Goal: Information Seeking & Learning: Understand process/instructions

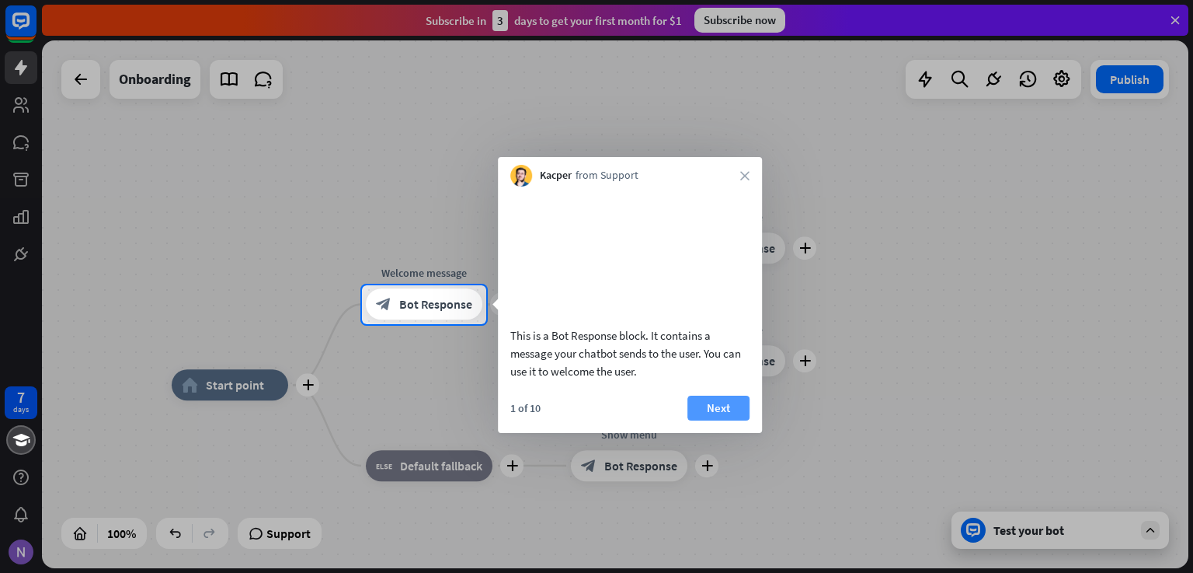
click at [730, 420] on button "Next" at bounding box center [719, 407] width 62 height 25
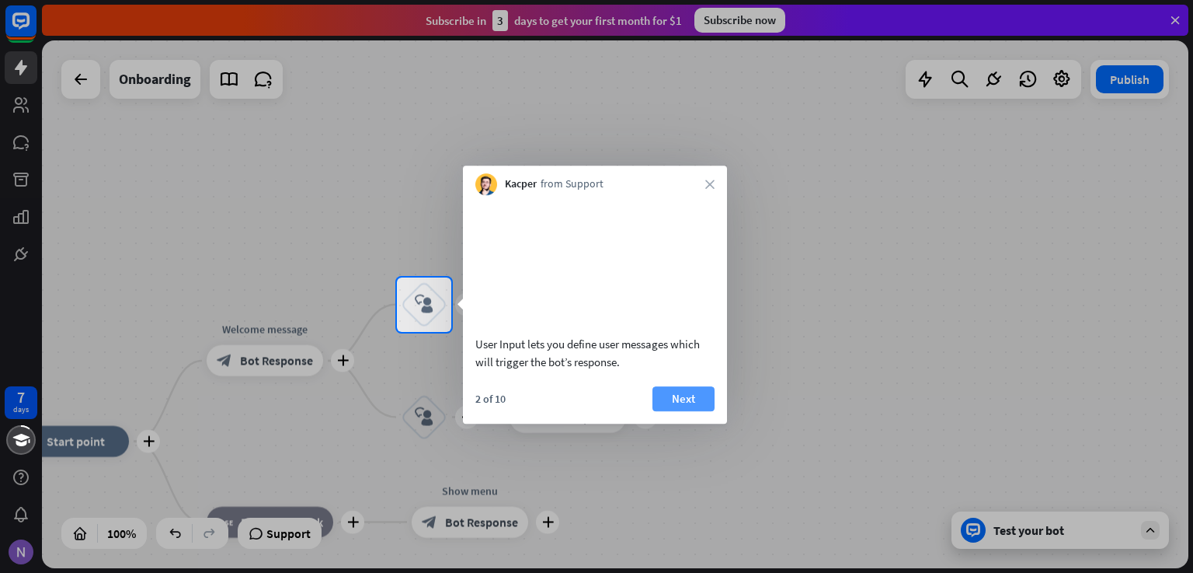
click at [678, 411] on button "Next" at bounding box center [684, 398] width 62 height 25
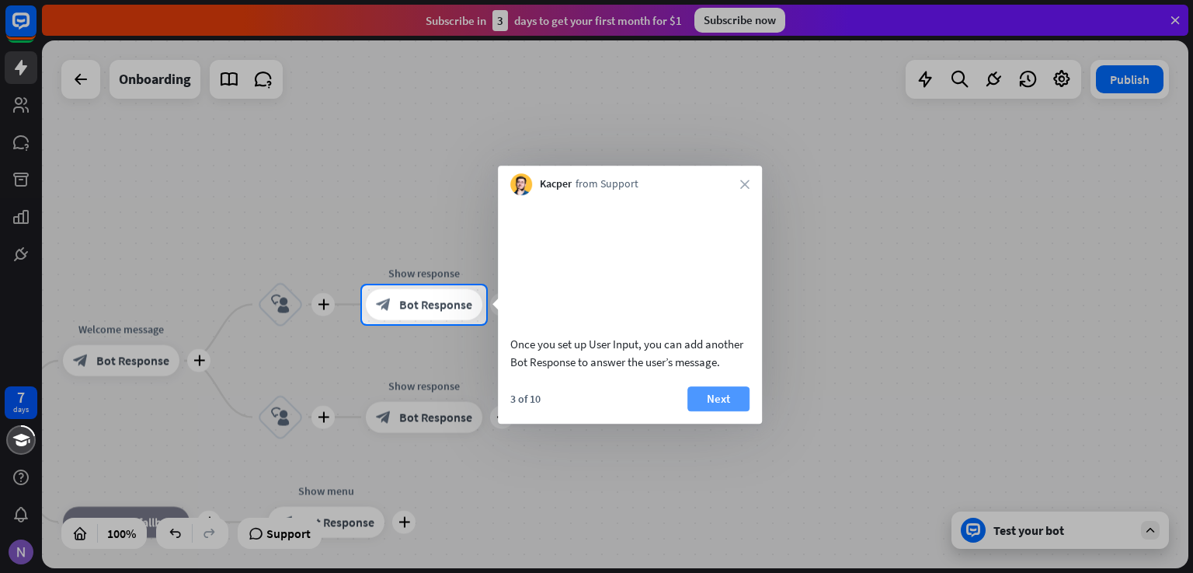
click at [701, 411] on button "Next" at bounding box center [719, 398] width 62 height 25
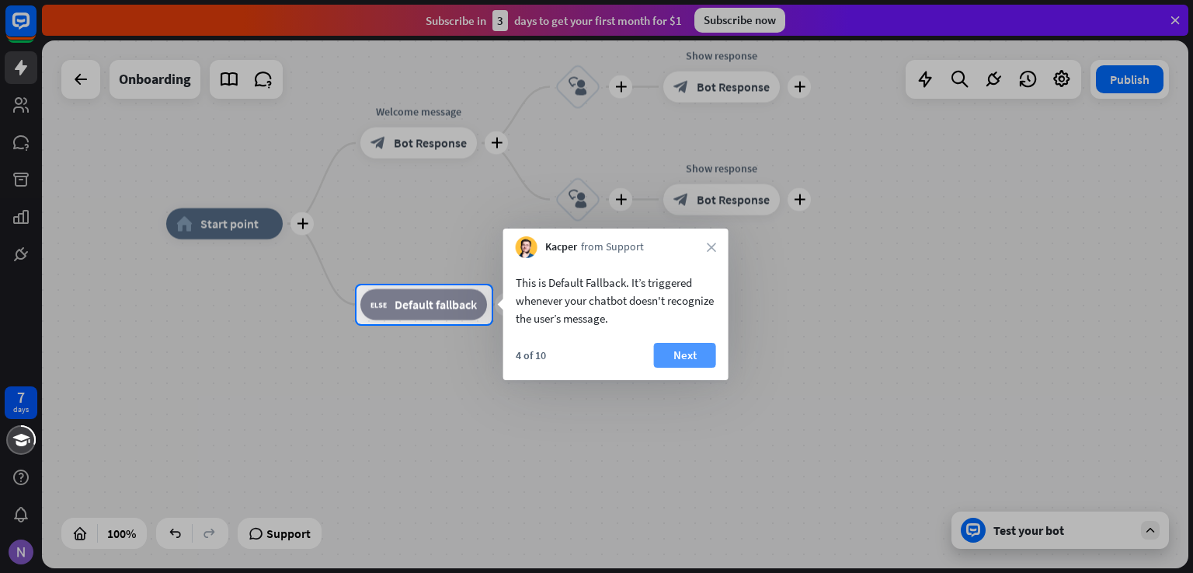
click at [687, 352] on button "Next" at bounding box center [685, 355] width 62 height 25
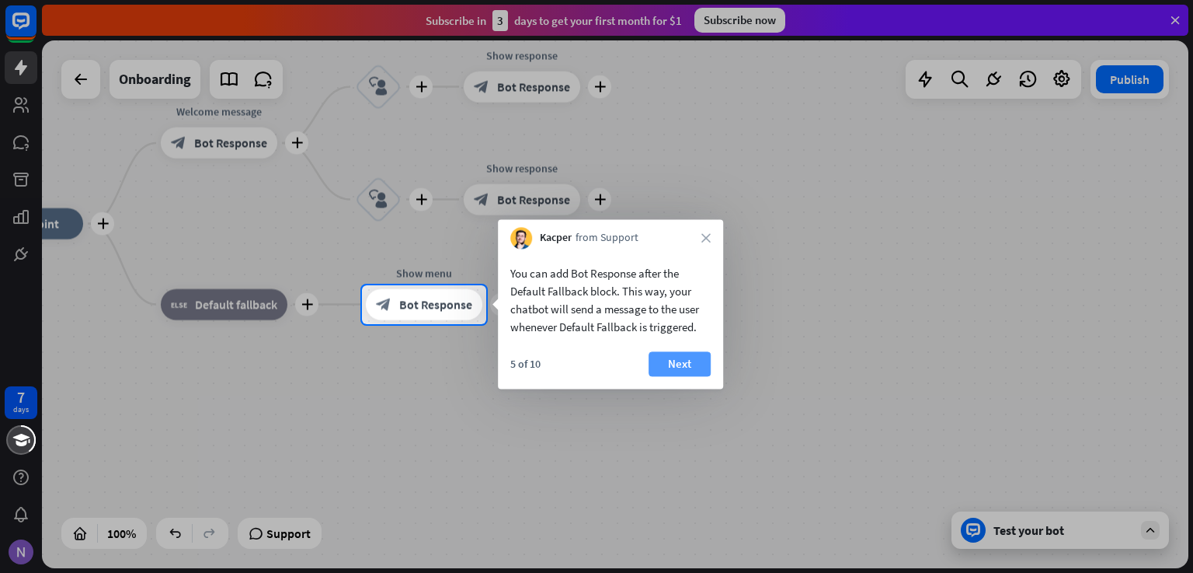
click at [687, 368] on button "Next" at bounding box center [680, 363] width 62 height 25
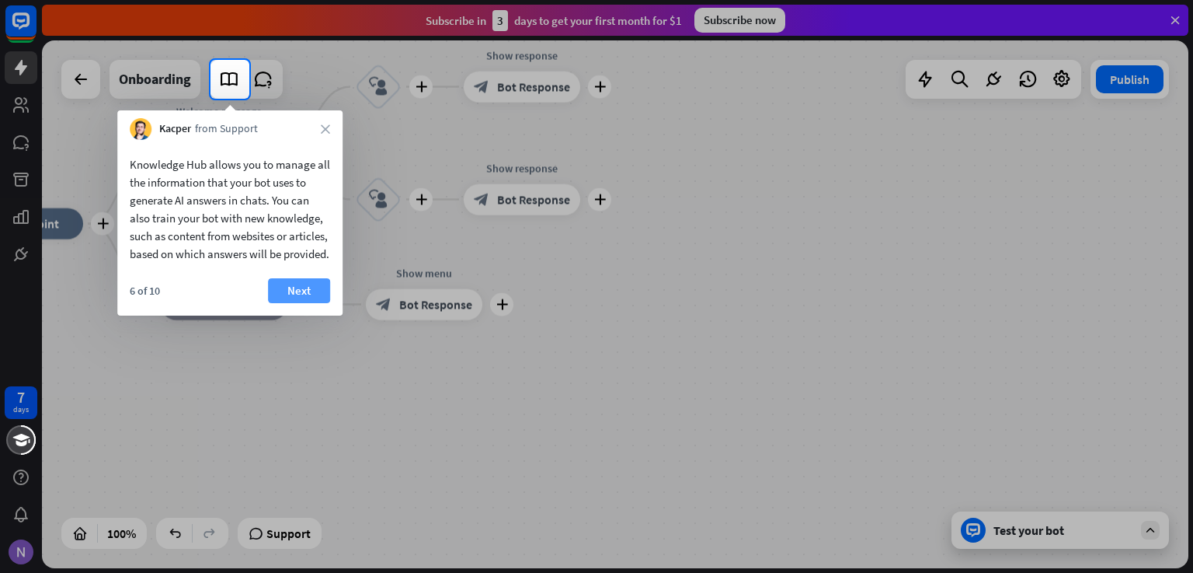
click at [298, 303] on button "Next" at bounding box center [299, 290] width 62 height 25
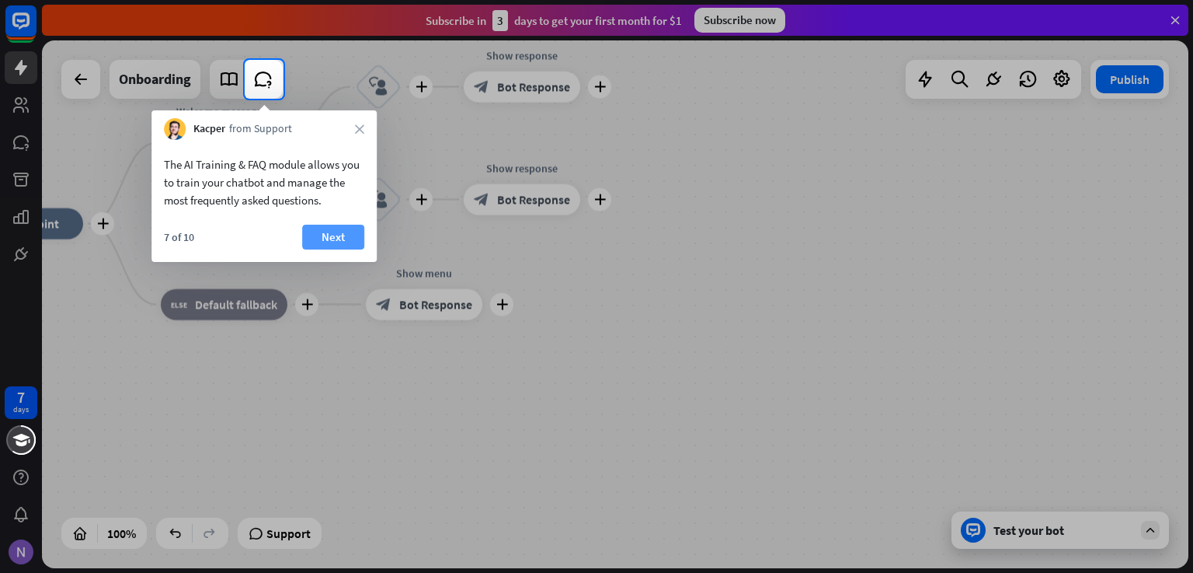
click at [328, 239] on button "Next" at bounding box center [333, 237] width 62 height 25
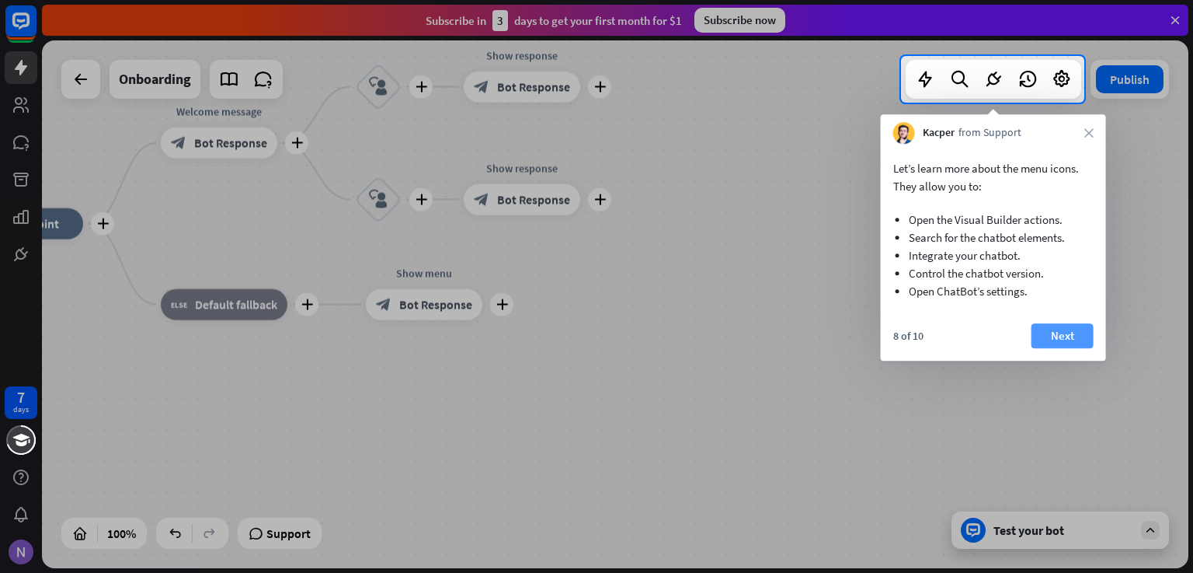
click at [1064, 347] on button "Next" at bounding box center [1063, 335] width 62 height 25
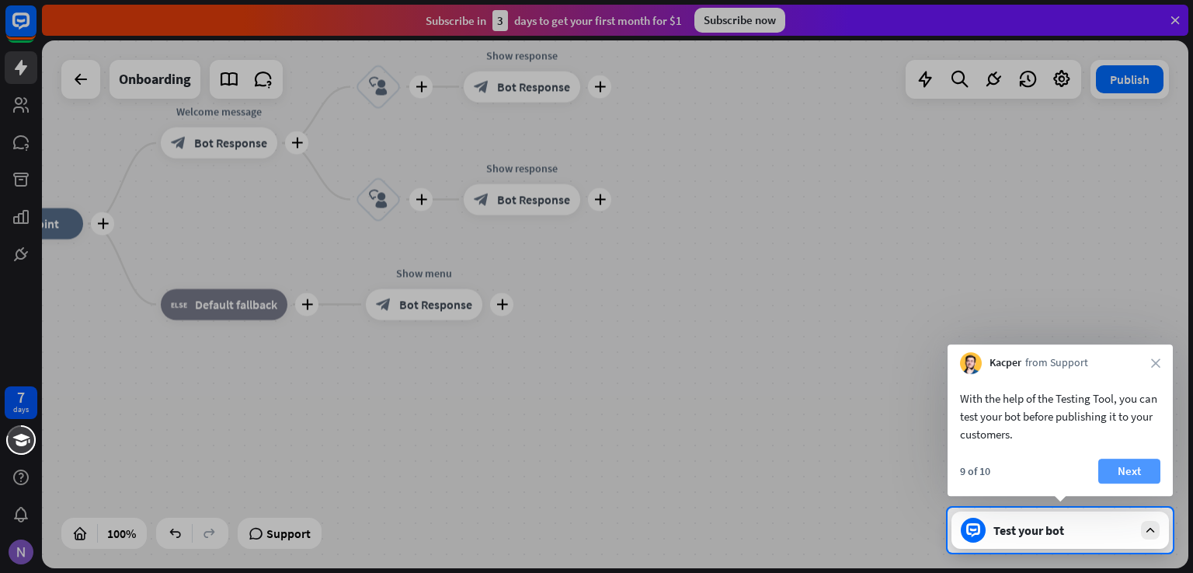
click at [1119, 464] on button "Next" at bounding box center [1130, 470] width 62 height 25
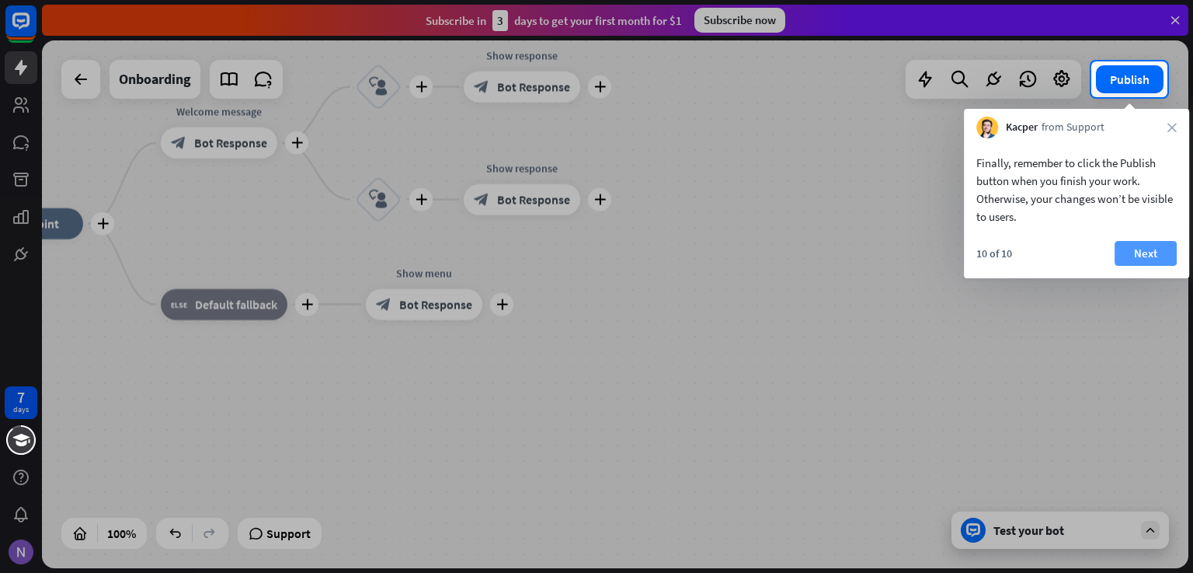
click at [1135, 258] on button "Next" at bounding box center [1146, 253] width 62 height 25
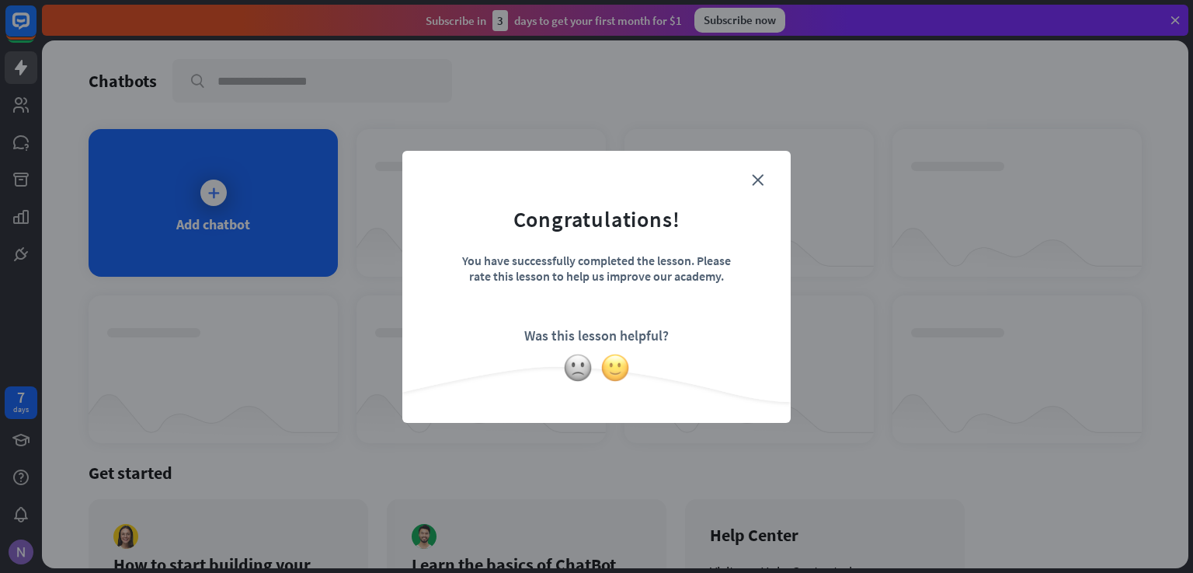
click at [618, 365] on img at bounding box center [616, 368] width 30 height 30
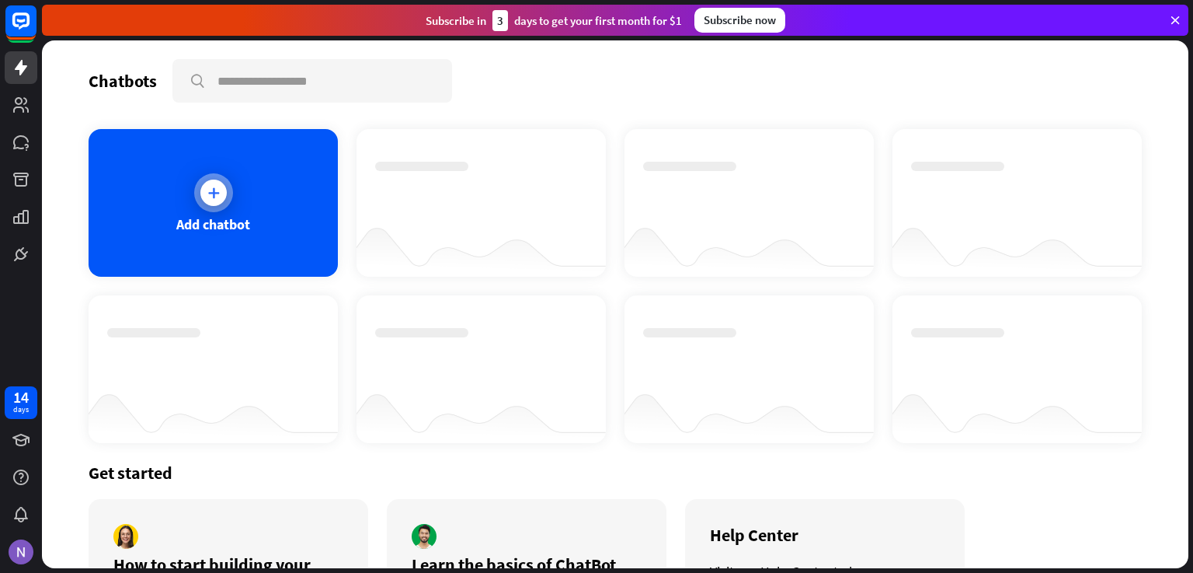
scroll to position [120, 0]
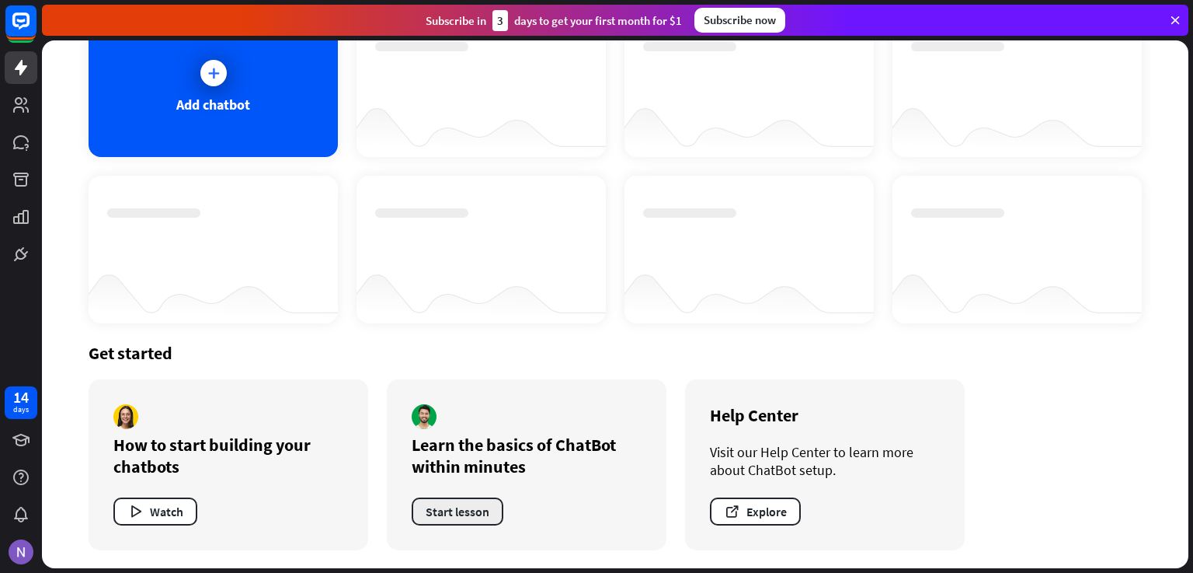
click at [467, 518] on button "Start lesson" at bounding box center [458, 511] width 92 height 28
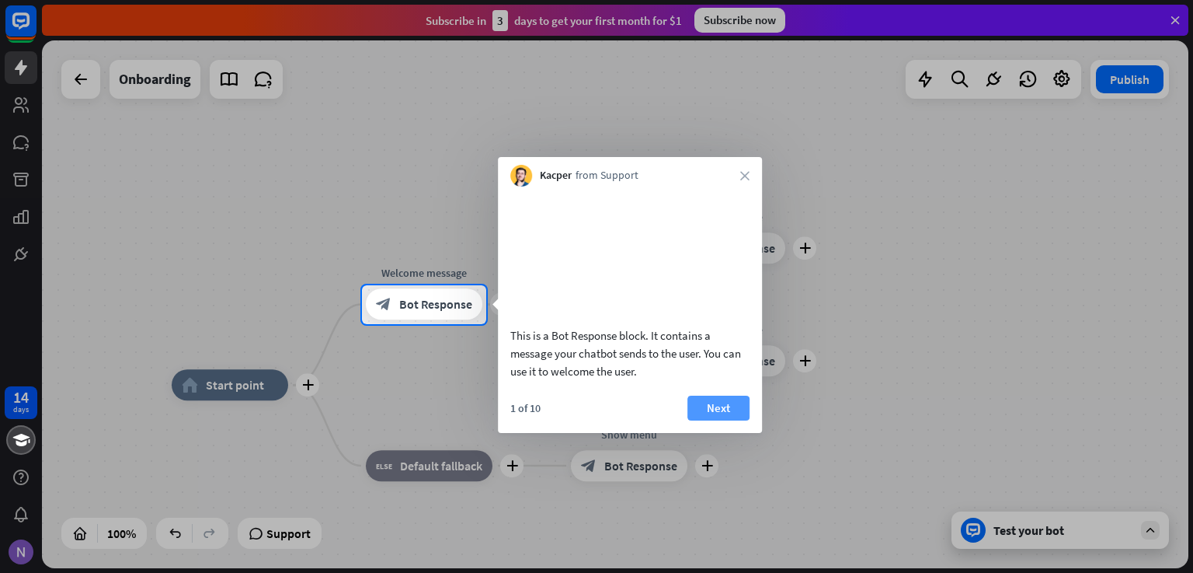
click at [701, 420] on button "Next" at bounding box center [719, 407] width 62 height 25
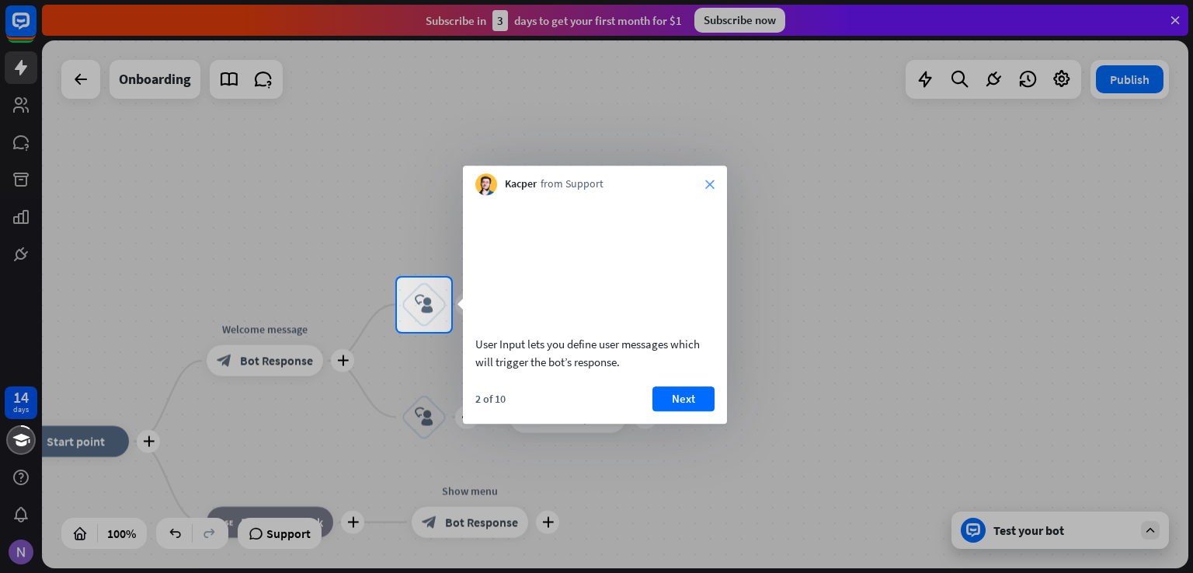
click at [709, 182] on icon "close" at bounding box center [709, 183] width 9 height 9
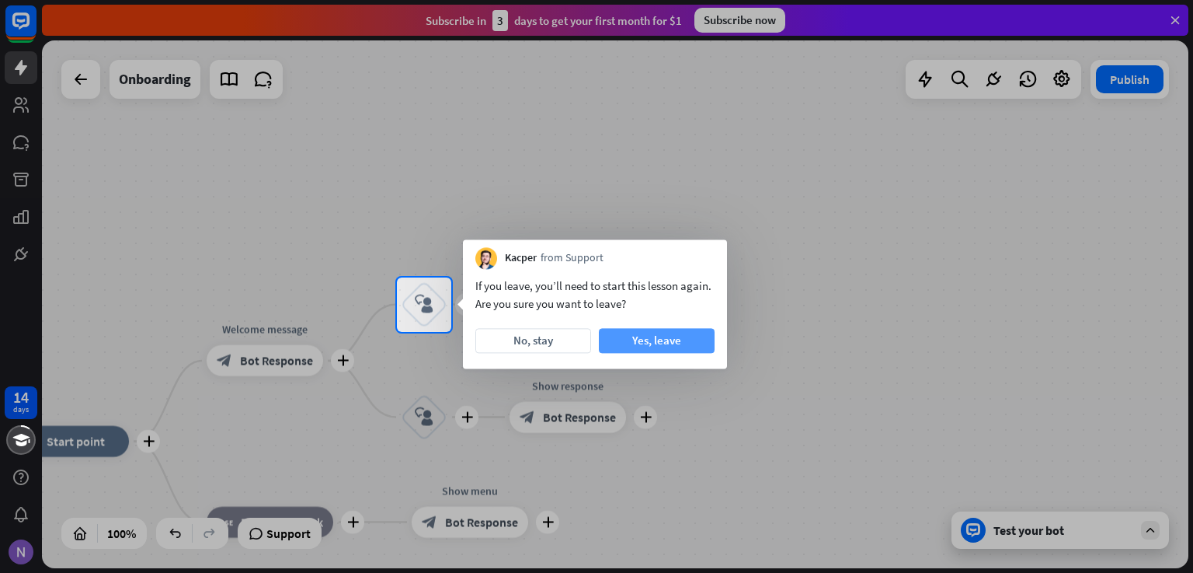
click at [641, 343] on button "Yes, leave" at bounding box center [657, 340] width 116 height 25
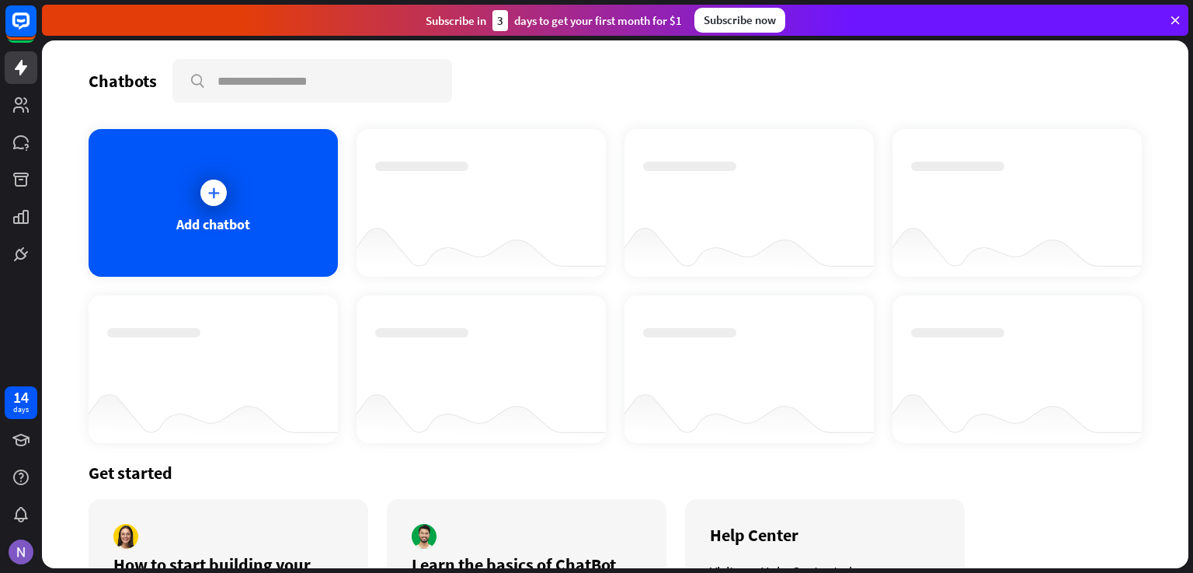
scroll to position [120, 0]
